Goal: Task Accomplishment & Management: Manage account settings

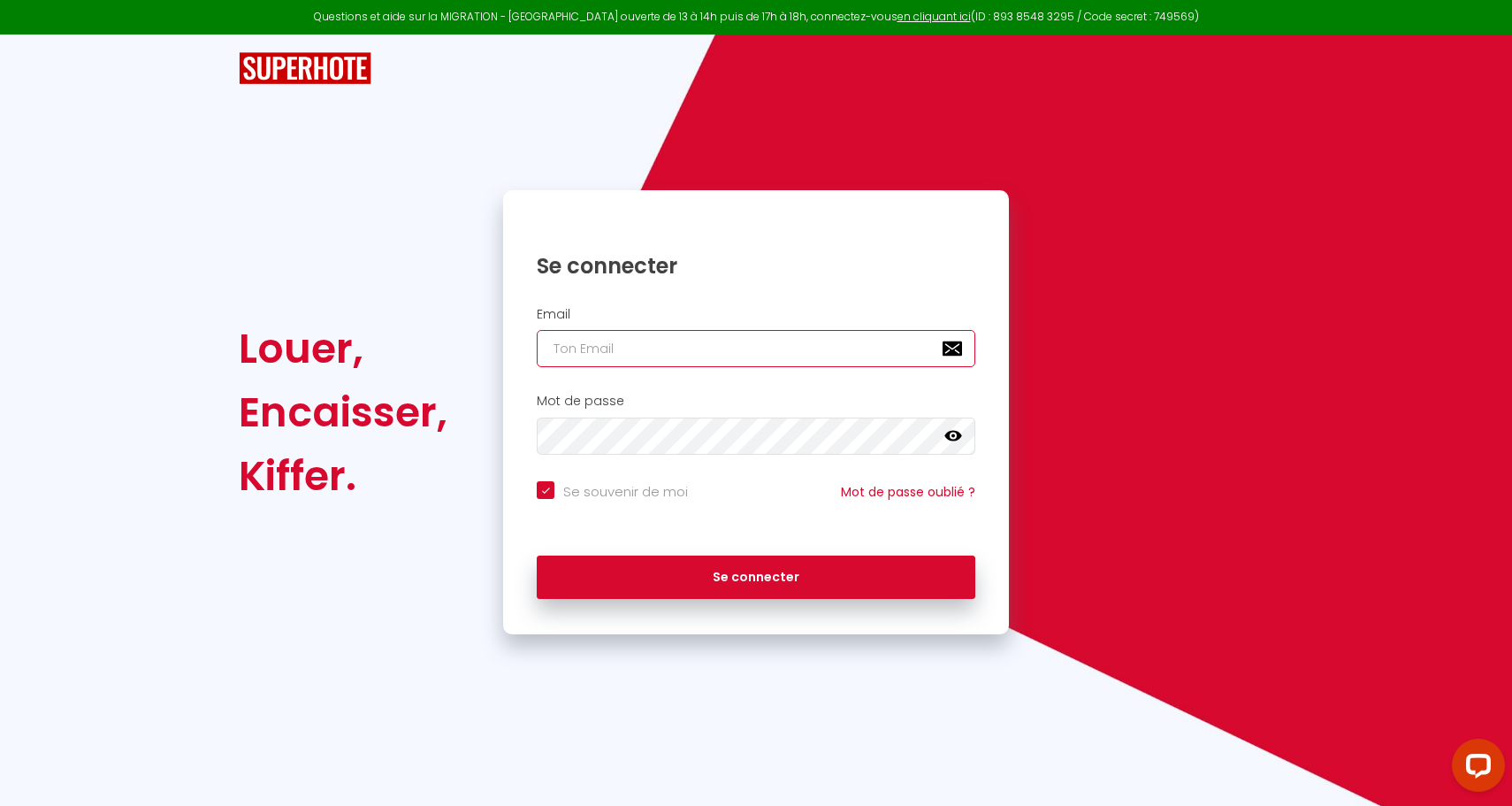
type input "[PERSON_NAME][EMAIL_ADDRESS][PERSON_NAME][DOMAIN_NAME]"
click at [756, 574] on button "Se connecter" at bounding box center [756, 577] width 439 height 44
checkbox input "true"
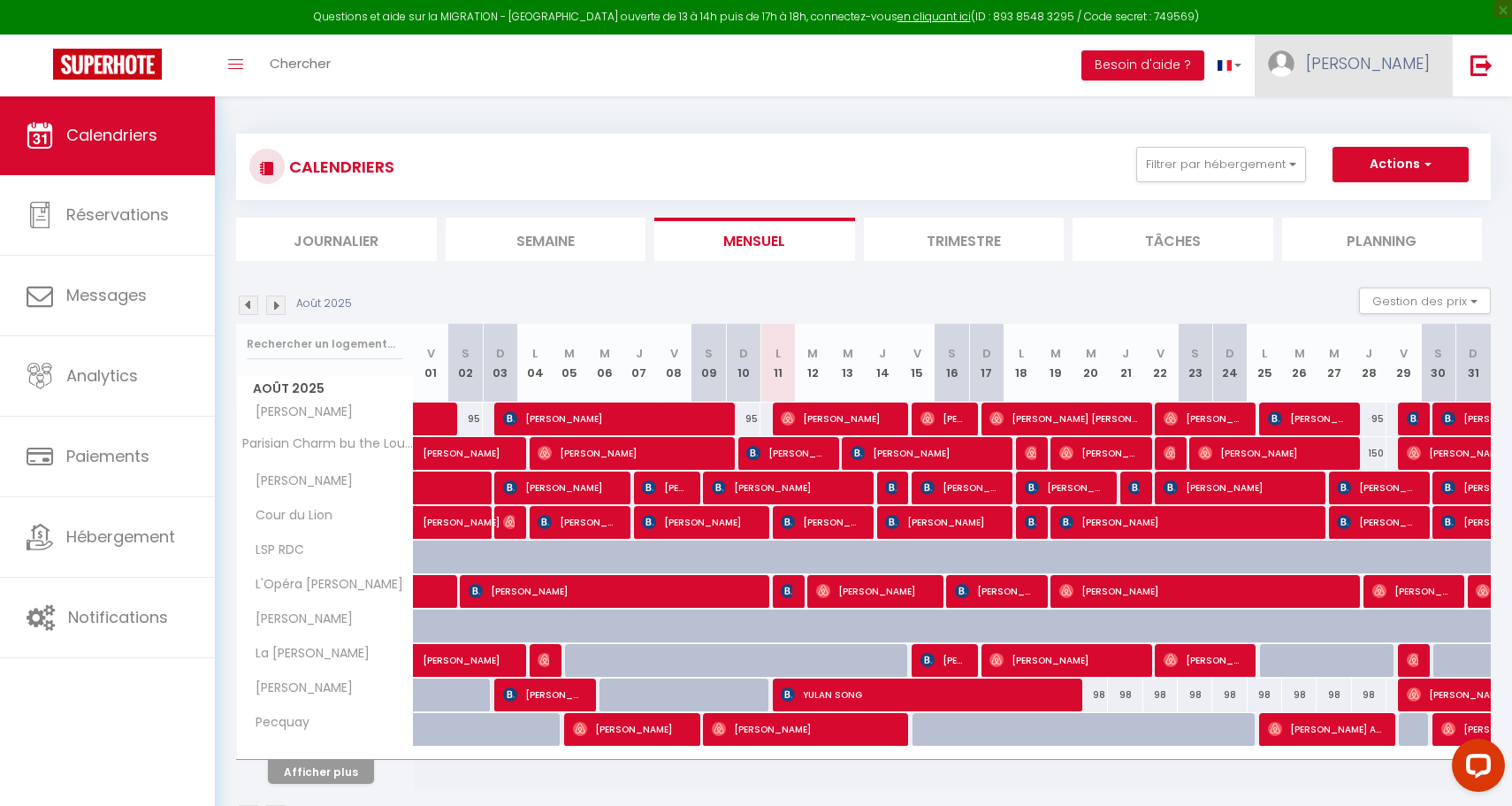
click at [1411, 56] on span "[PERSON_NAME]" at bounding box center [1368, 63] width 124 height 22
click at [987, 101] on div "CALENDRIERS Filtrer par hébergement PANDA Chez Gustave Marcel Cour du Lion LSP …" at bounding box center [863, 479] width 1298 height 768
click at [1409, 73] on span "[PERSON_NAME]" at bounding box center [1368, 63] width 124 height 22
click at [1204, 62] on button "Besoin d'aide ?" at bounding box center [1143, 64] width 123 height 30
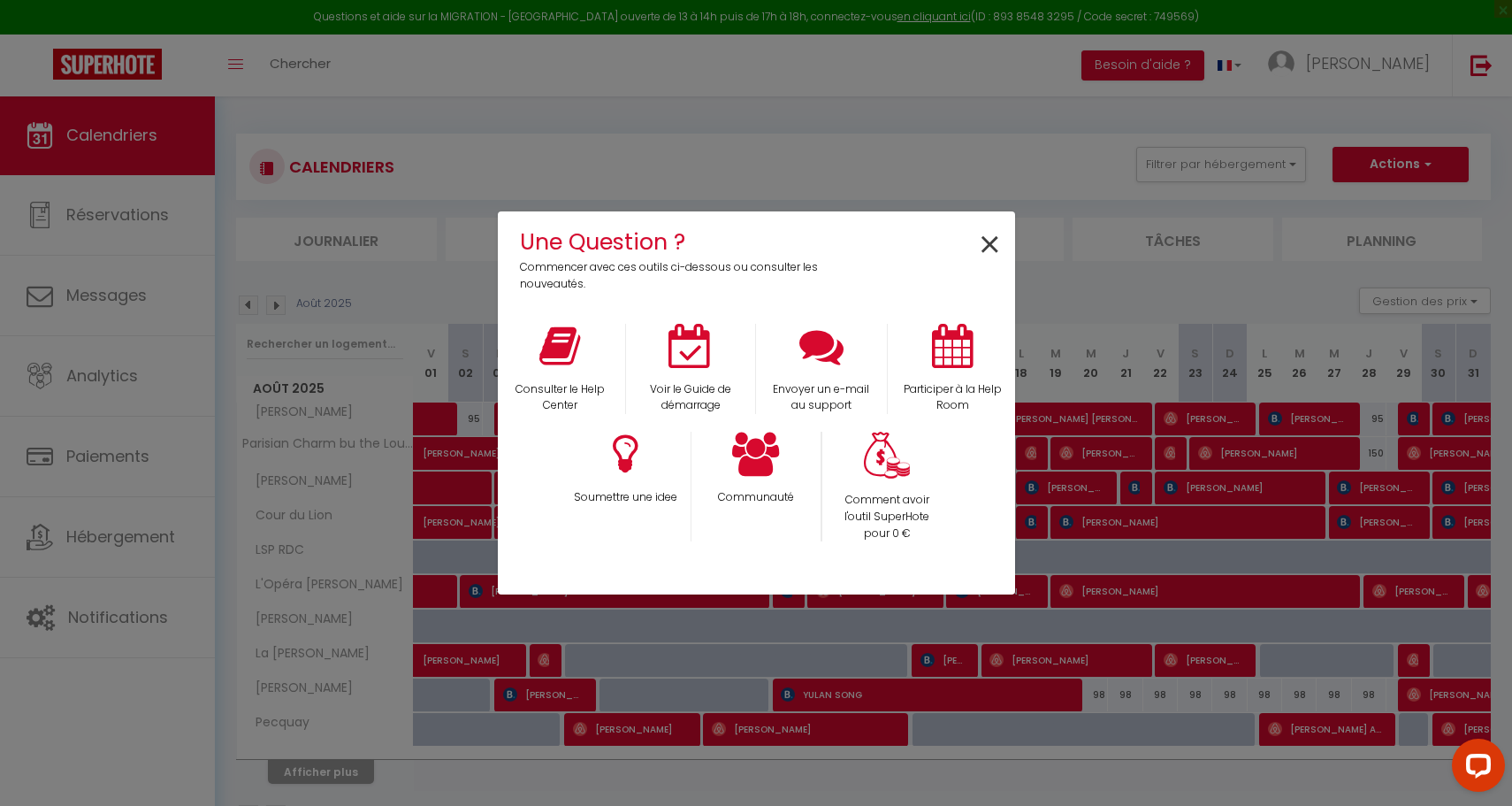
click at [995, 256] on span "×" at bounding box center [990, 245] width 24 height 56
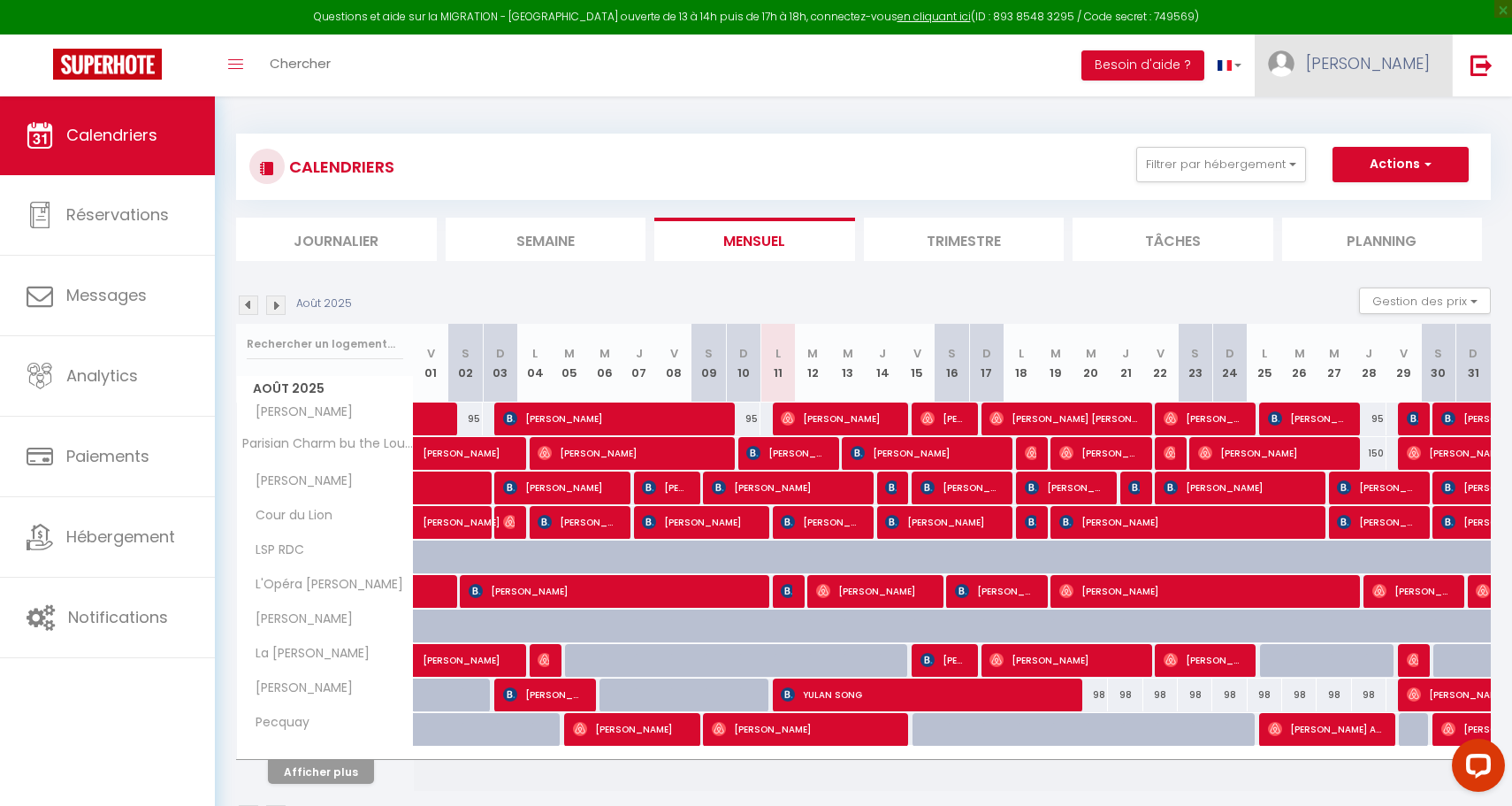
click at [1406, 54] on span "[PERSON_NAME]" at bounding box center [1368, 63] width 124 height 22
click at [1369, 129] on link "Paramètres" at bounding box center [1381, 122] width 131 height 30
select select "28"
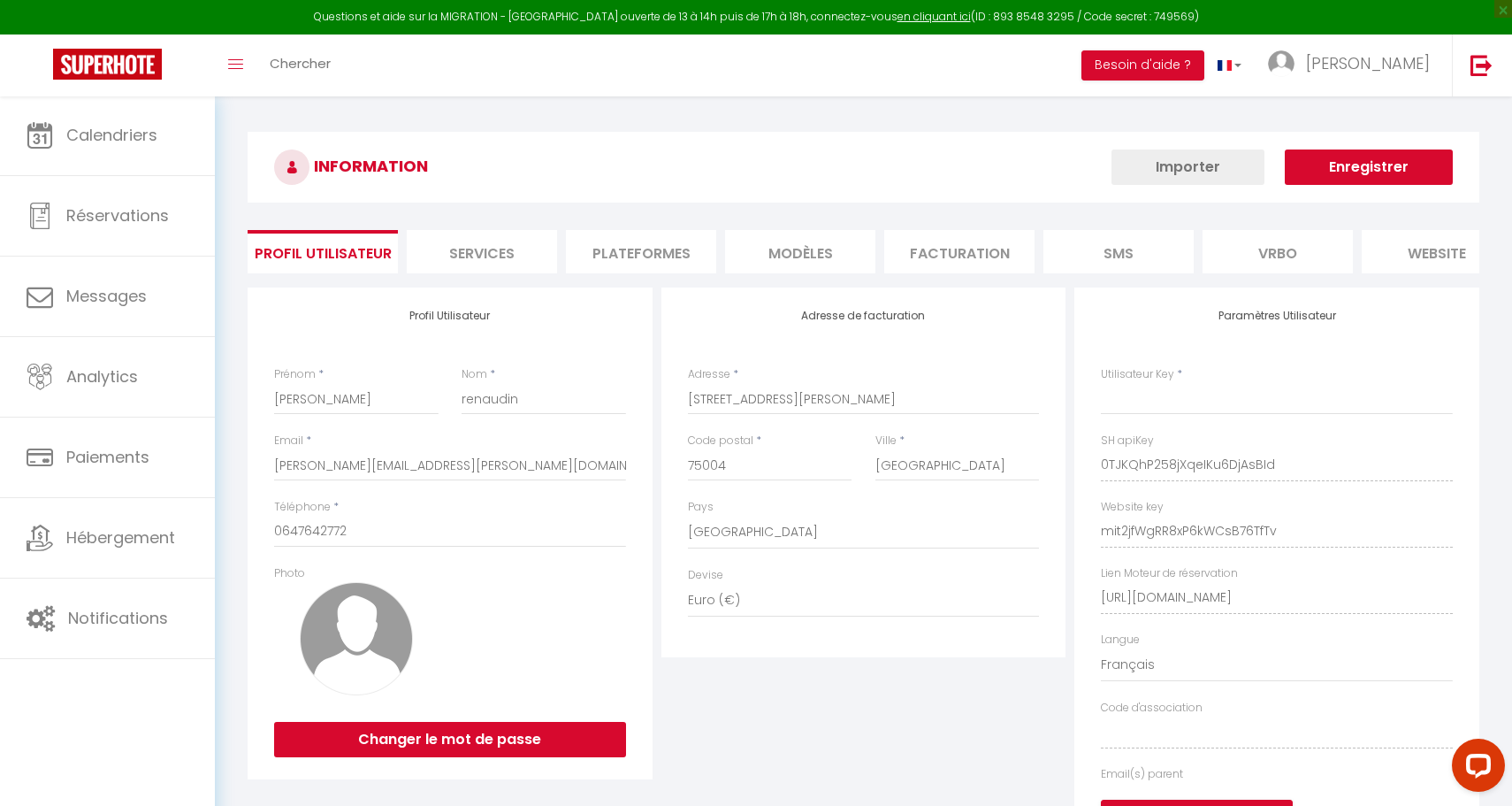
type input "0TJKQhP258jXqeIKu6DjAsBId"
type input "mit2jfWgRR8xP6kWCsB76TfTv"
type input "[URL][DOMAIN_NAME]"
select select "fr"
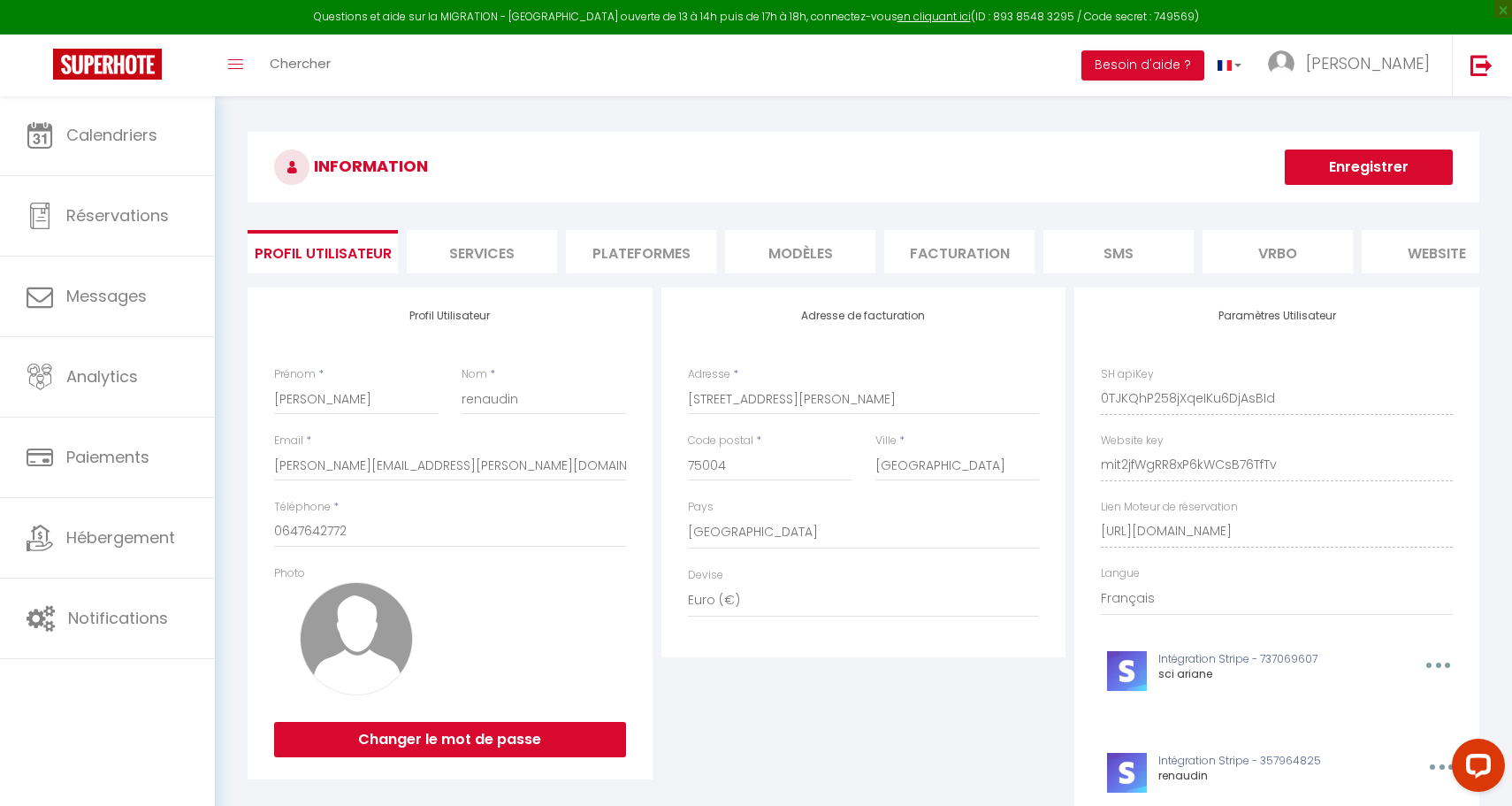
click at [952, 249] on li "Facturation" at bounding box center [959, 251] width 150 height 43
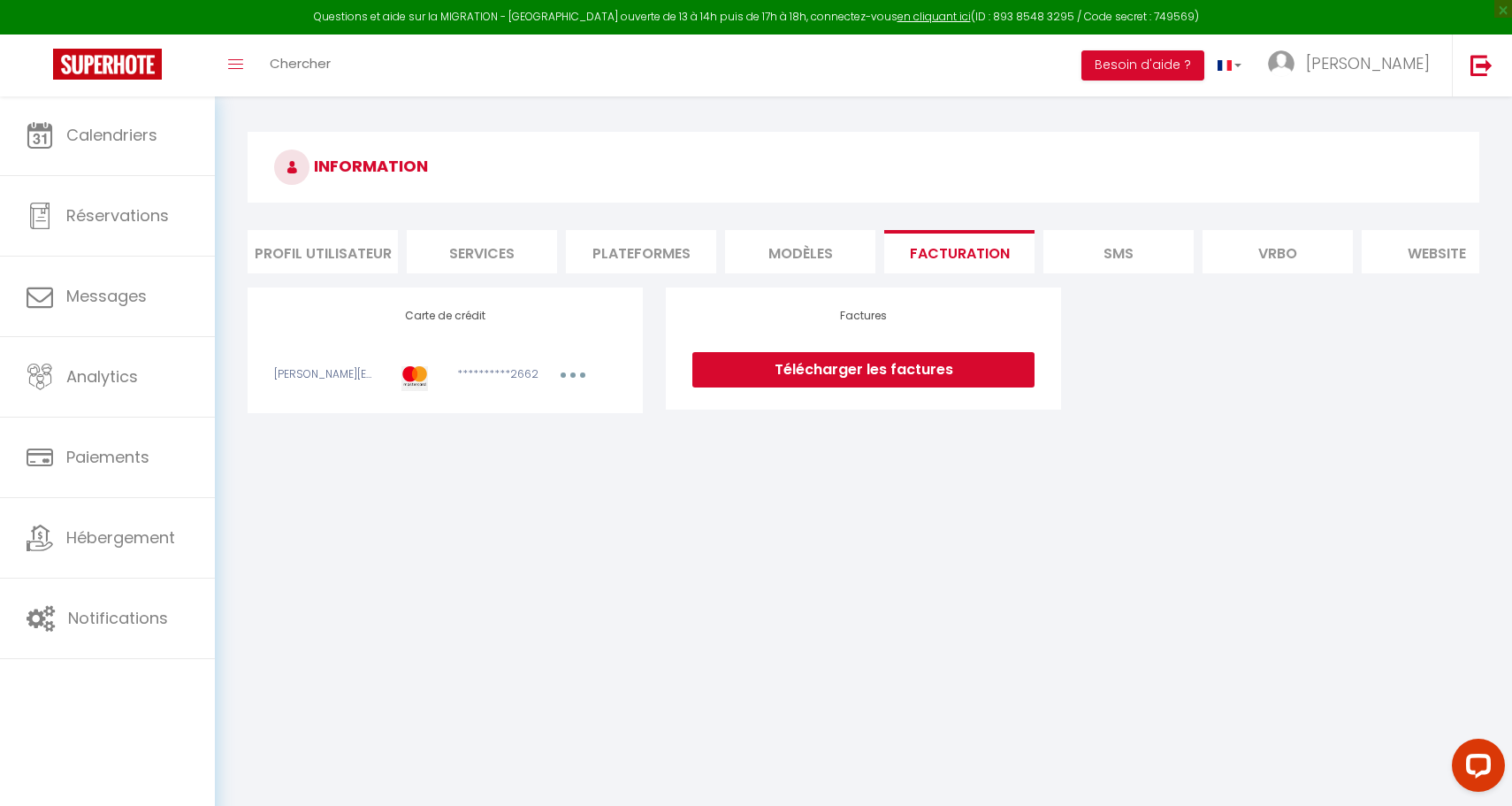
click at [814, 260] on li "MODÈLES" at bounding box center [800, 251] width 150 height 43
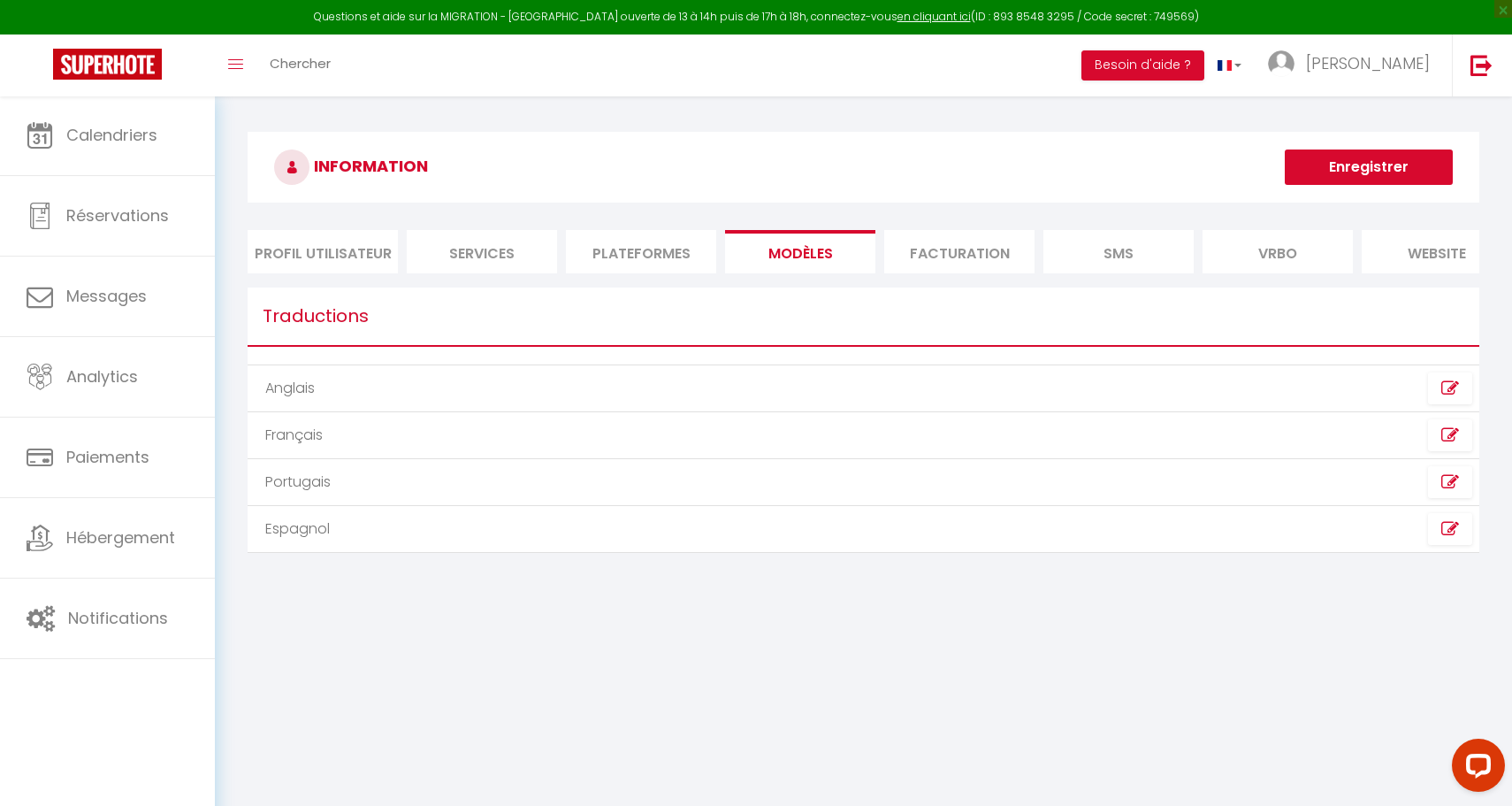
click at [1199, 261] on ul "Profil Utilisateur Services Plateformes MODÈLES Facturation SMS Vrbo website Jo…" at bounding box center [863, 251] width 1232 height 43
click at [1147, 252] on li "SMS" at bounding box center [1119, 251] width 150 height 43
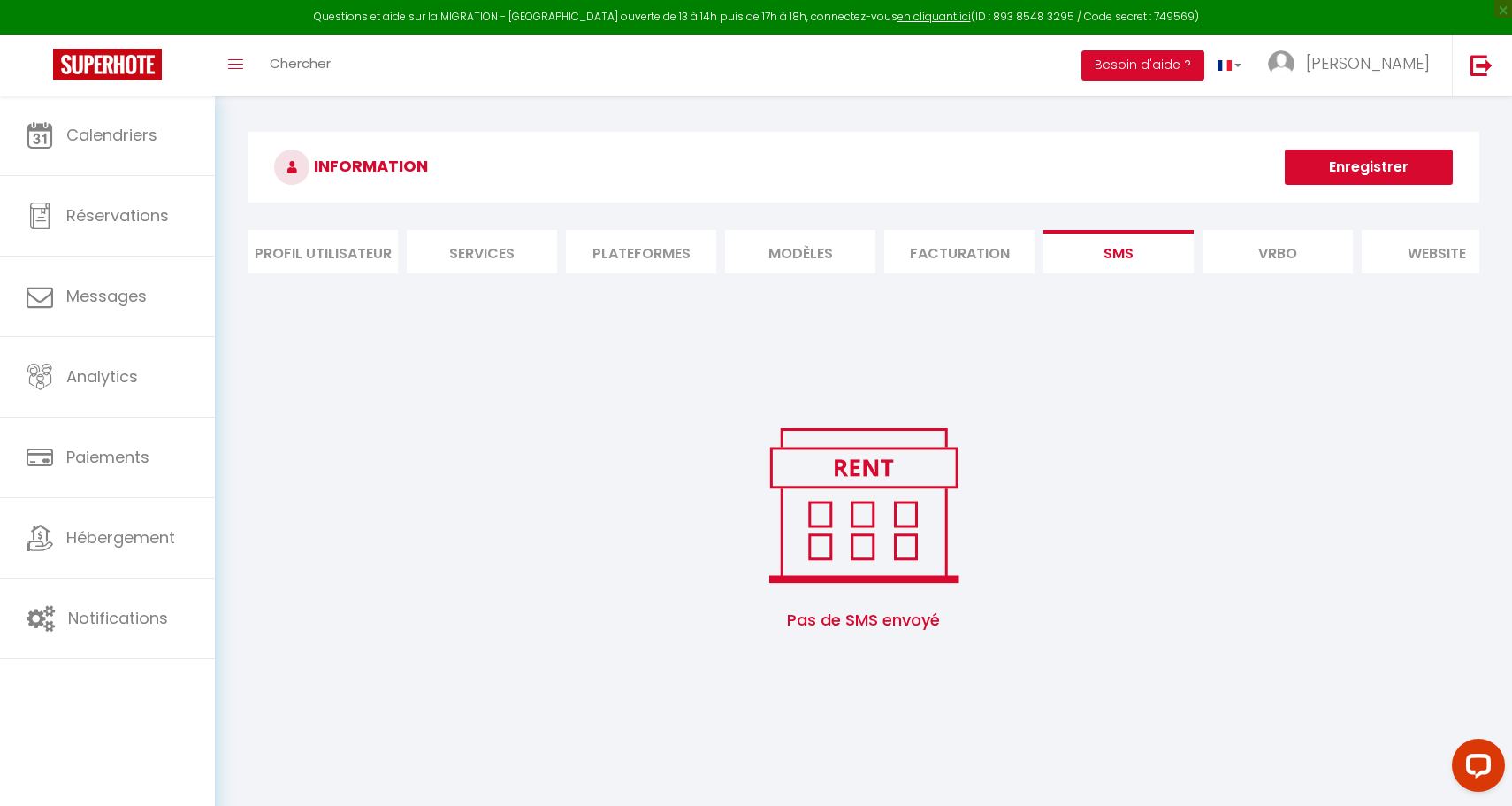
click at [1240, 236] on li "Vrbo" at bounding box center [1277, 251] width 150 height 43
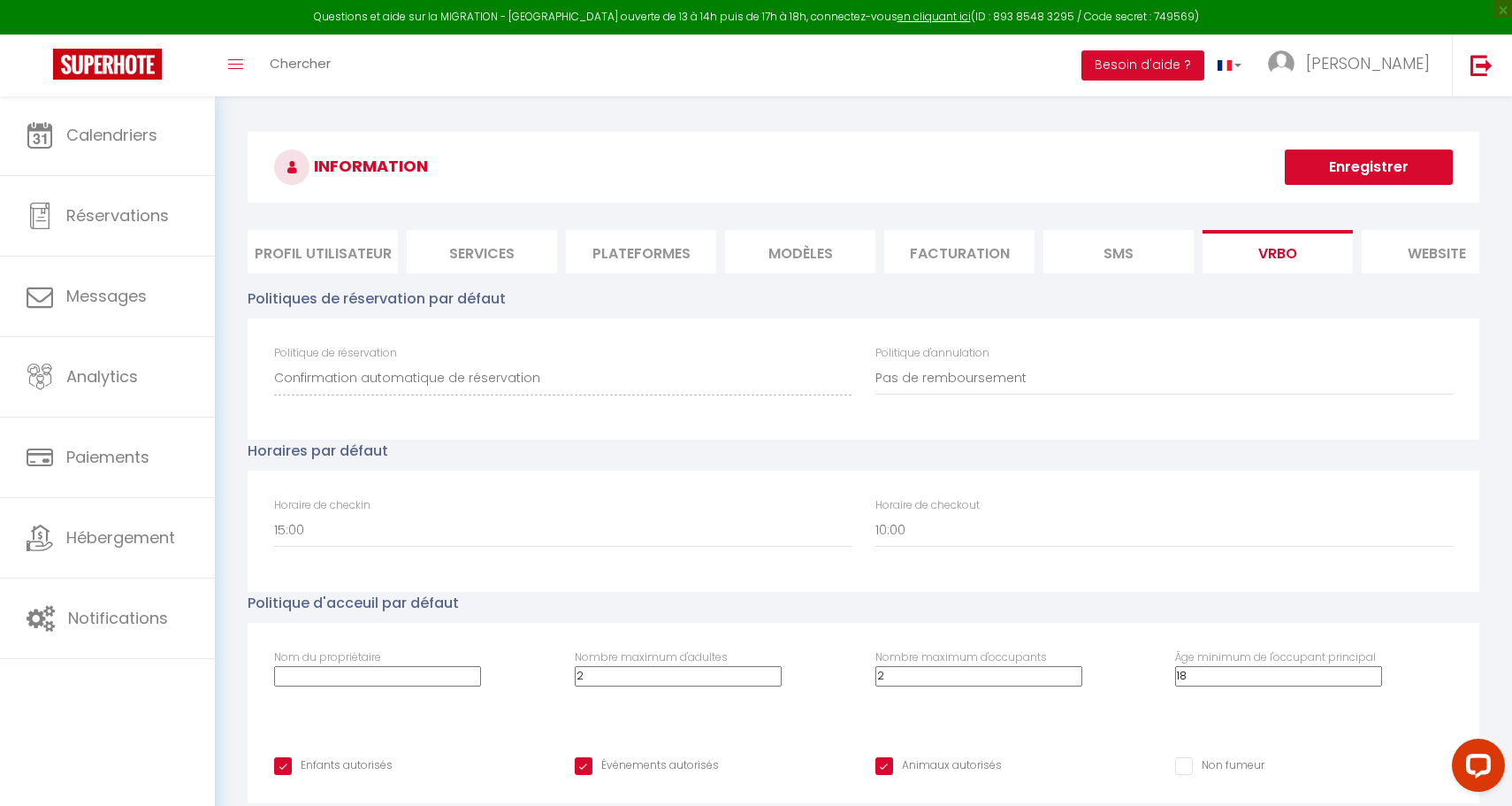
click at [1121, 253] on li "SMS" at bounding box center [1119, 251] width 150 height 43
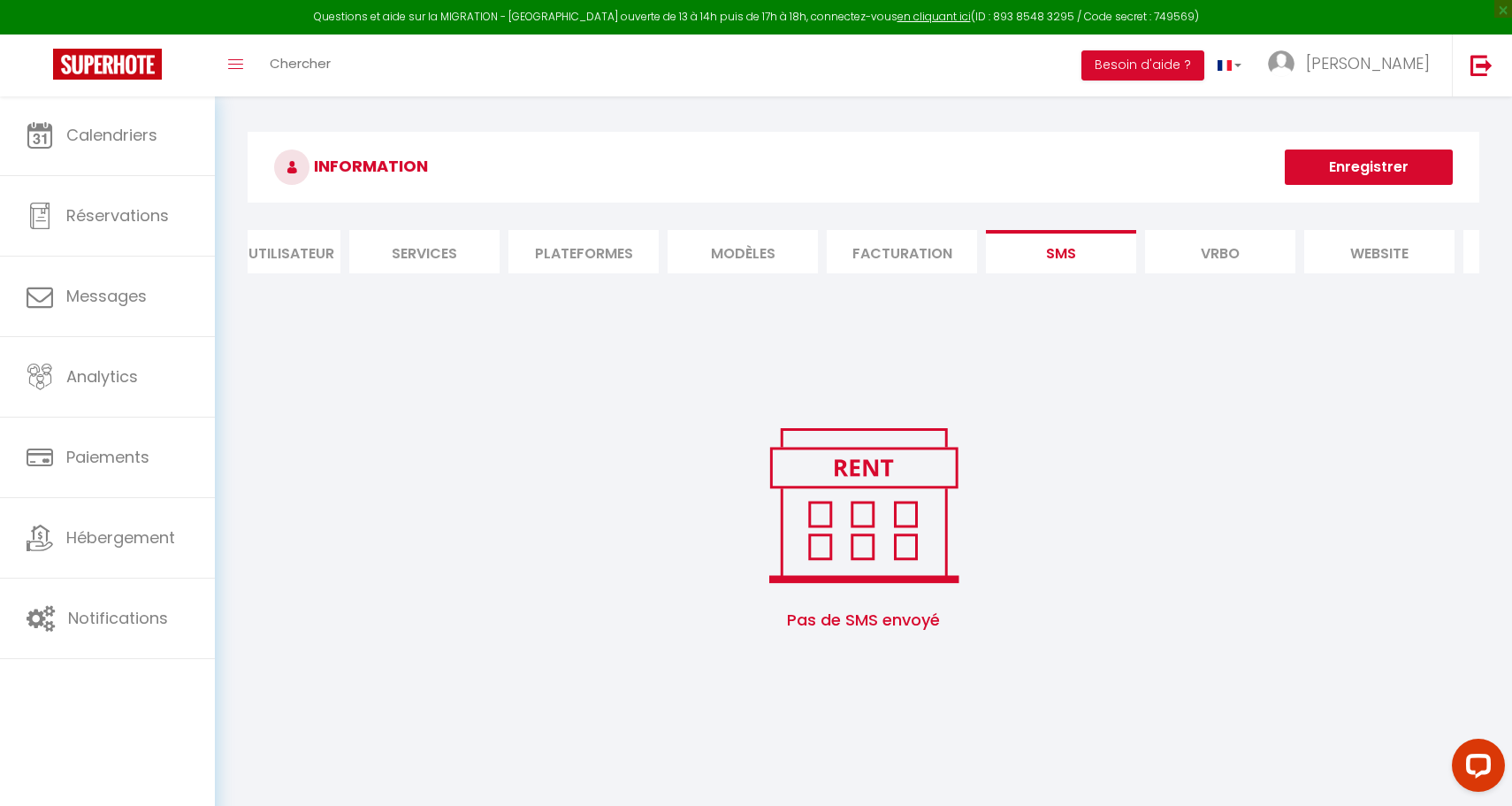
scroll to position [0, 68]
click at [889, 247] on li "Facturation" at bounding box center [892, 251] width 150 height 43
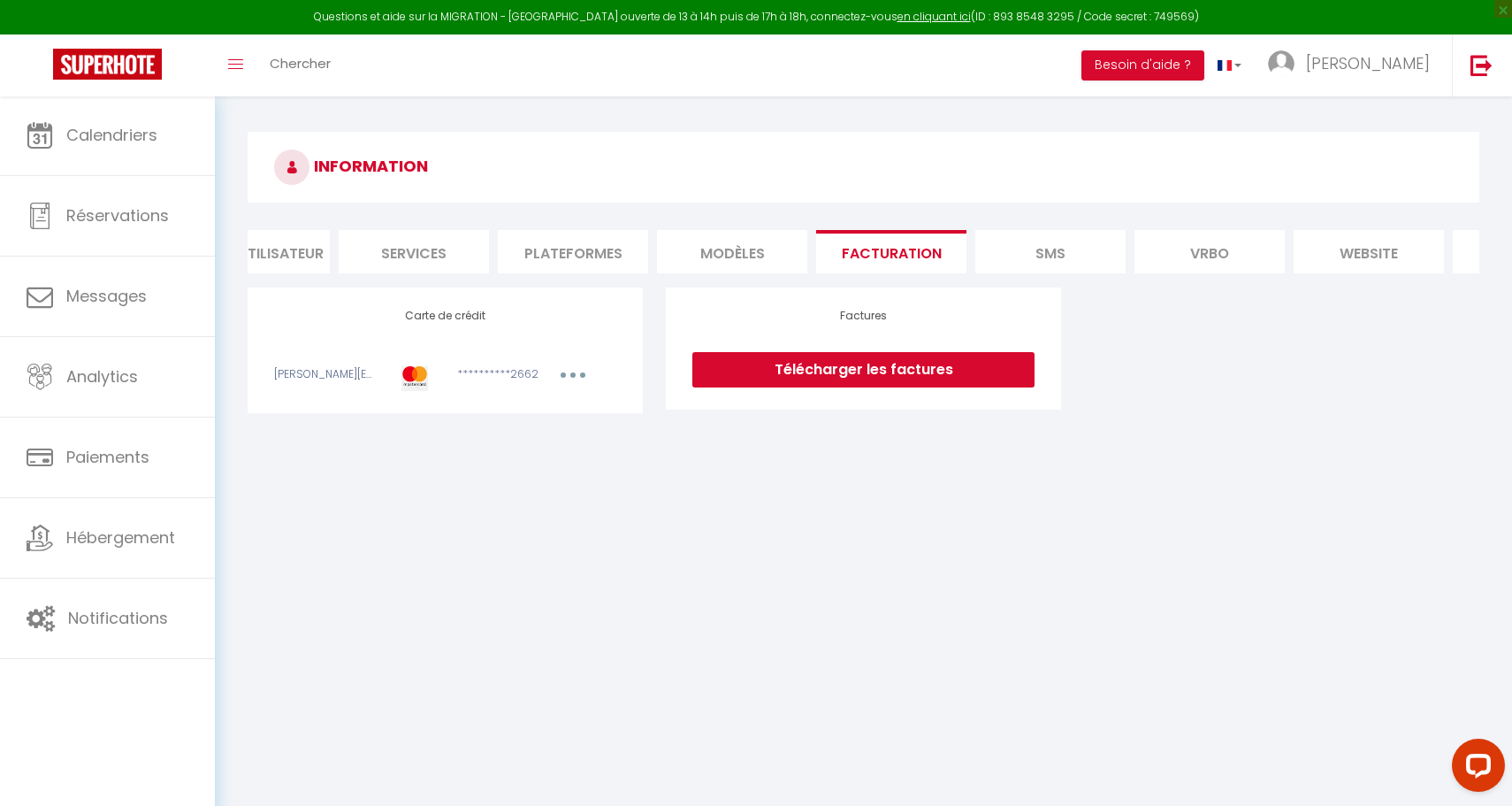
click at [829, 368] on link "Télécharger les factures" at bounding box center [864, 369] width 342 height 36
click at [1411, 54] on span "[PERSON_NAME]" at bounding box center [1368, 63] width 124 height 22
click at [1383, 121] on link "Paramètres" at bounding box center [1381, 122] width 131 height 30
click at [1363, 123] on link "Paramètres" at bounding box center [1381, 122] width 131 height 30
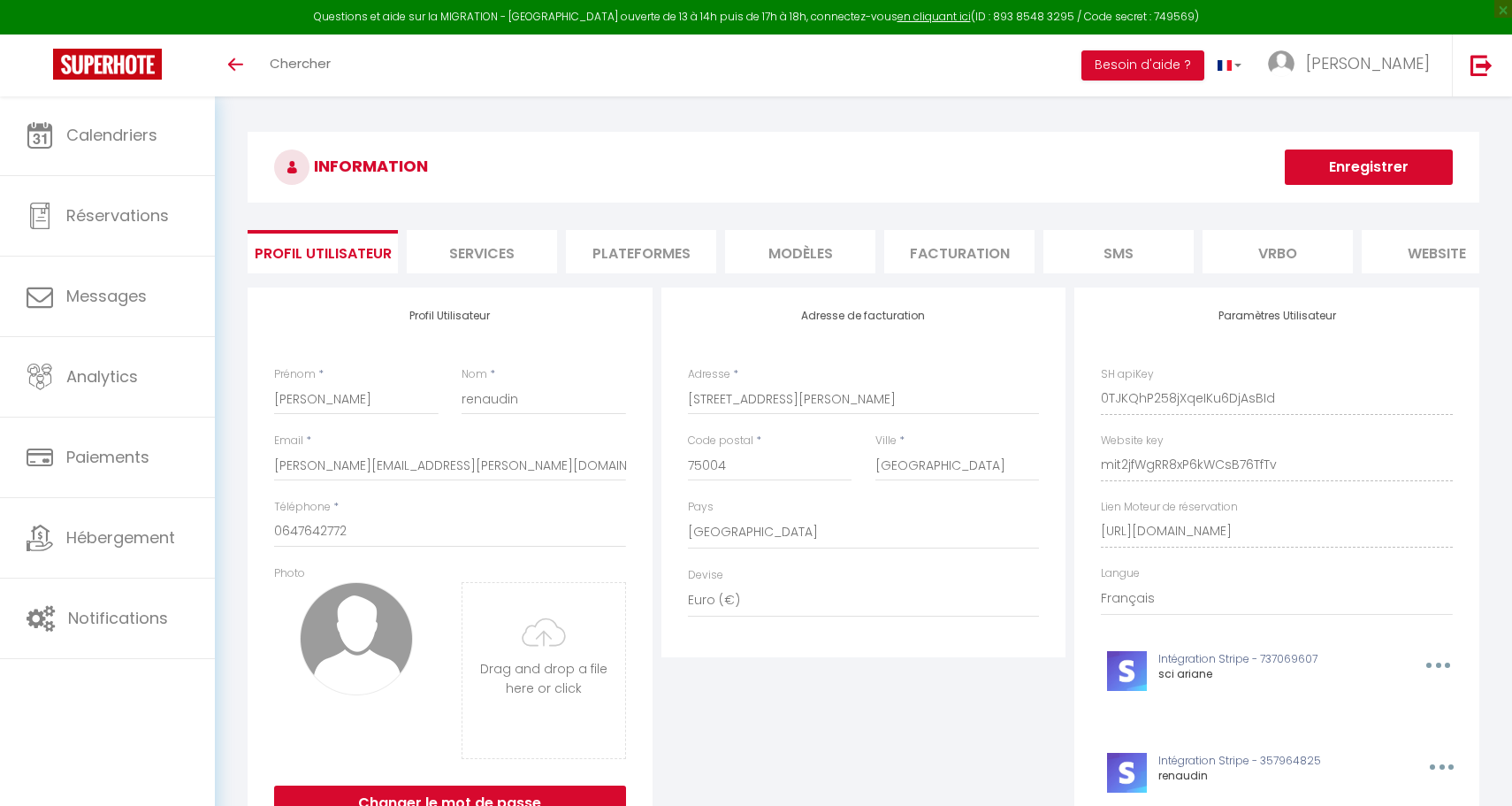
select select "28"
select select "fr"
